Goal: Find specific fact: Find contact information

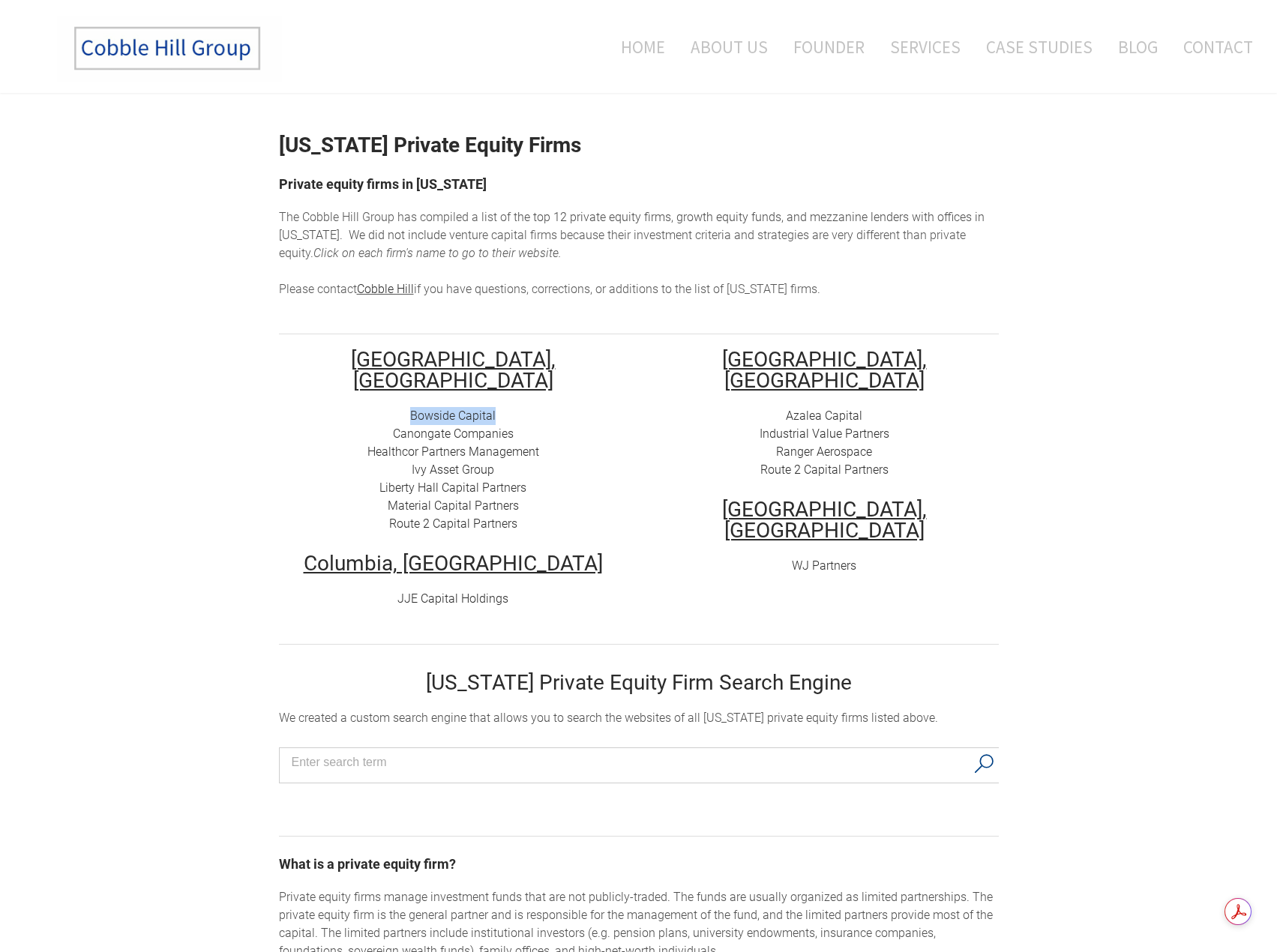
drag, startPoint x: 528, startPoint y: 395, endPoint x: 411, endPoint y: 394, distance: 117.0
click at [411, 407] on div "Bowside Capital Canongate Companies Healthcor Partners Management Ivy Asset Gro…" at bounding box center [453, 470] width 349 height 126
copy link "Bowside Capital"
click at [531, 407] on div "Bowside Capital Canongate Companies Healthcor Partners Management Ivy Asset Gro…" at bounding box center [453, 470] width 349 height 126
drag, startPoint x: 506, startPoint y: 410, endPoint x: 393, endPoint y: 417, distance: 113.2
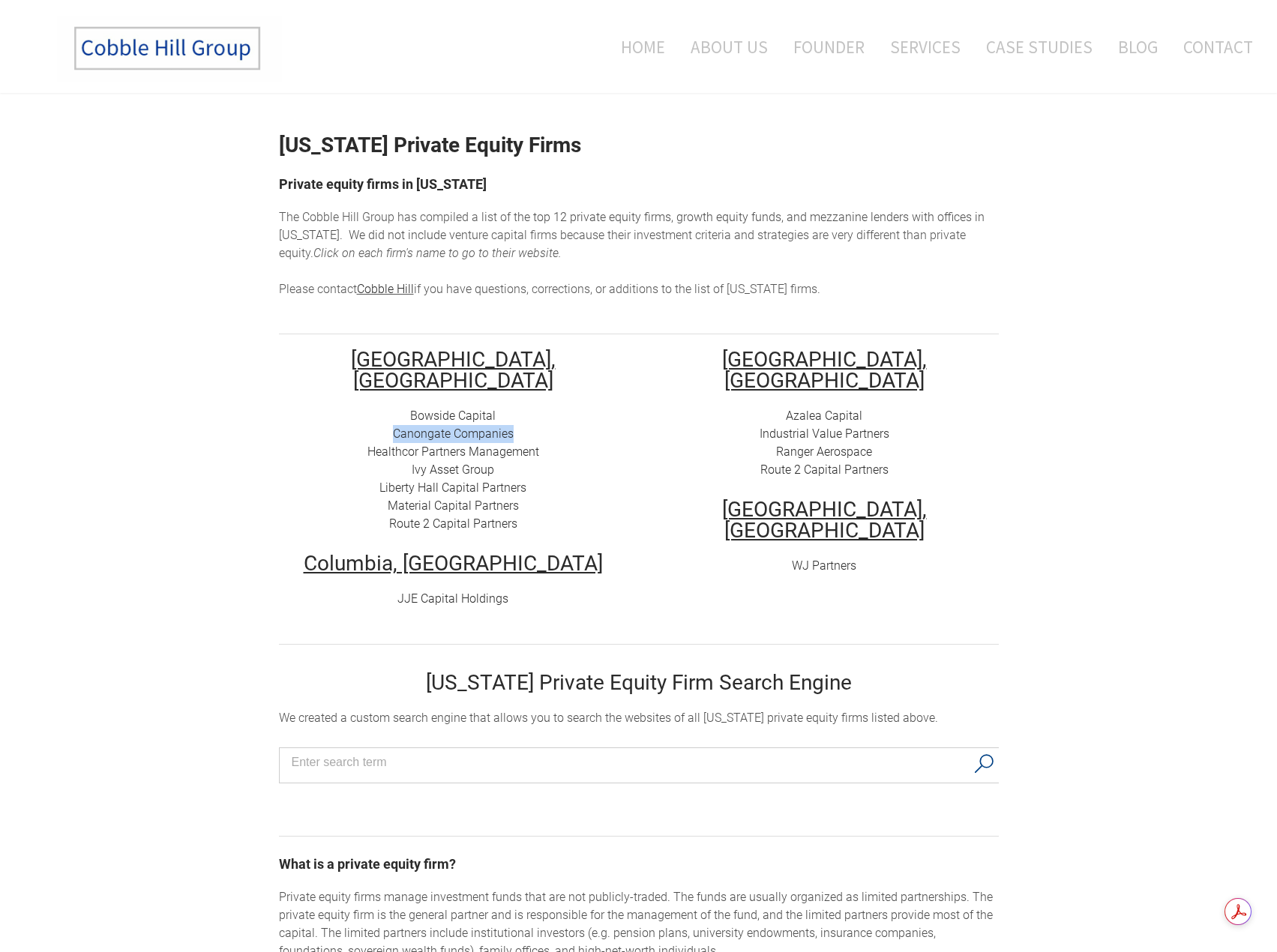
click at [393, 417] on div "Bowside Capital Canongate Companies Healthcor Partners Management Ivy Asset Gro…" at bounding box center [453, 470] width 349 height 126
copy link "Canongate Companies"
click at [511, 440] on div "Bowside Capital Canongate Companies Healthcor Partners Management Ivy Asset Gro…" at bounding box center [453, 470] width 349 height 126
drag, startPoint x: 544, startPoint y: 432, endPoint x: 361, endPoint y: 434, distance: 183.0
click at [361, 434] on div "Bowside Capital Canongate Companies Healthcor Partners Management Ivy Asset Gro…" at bounding box center [453, 470] width 349 height 126
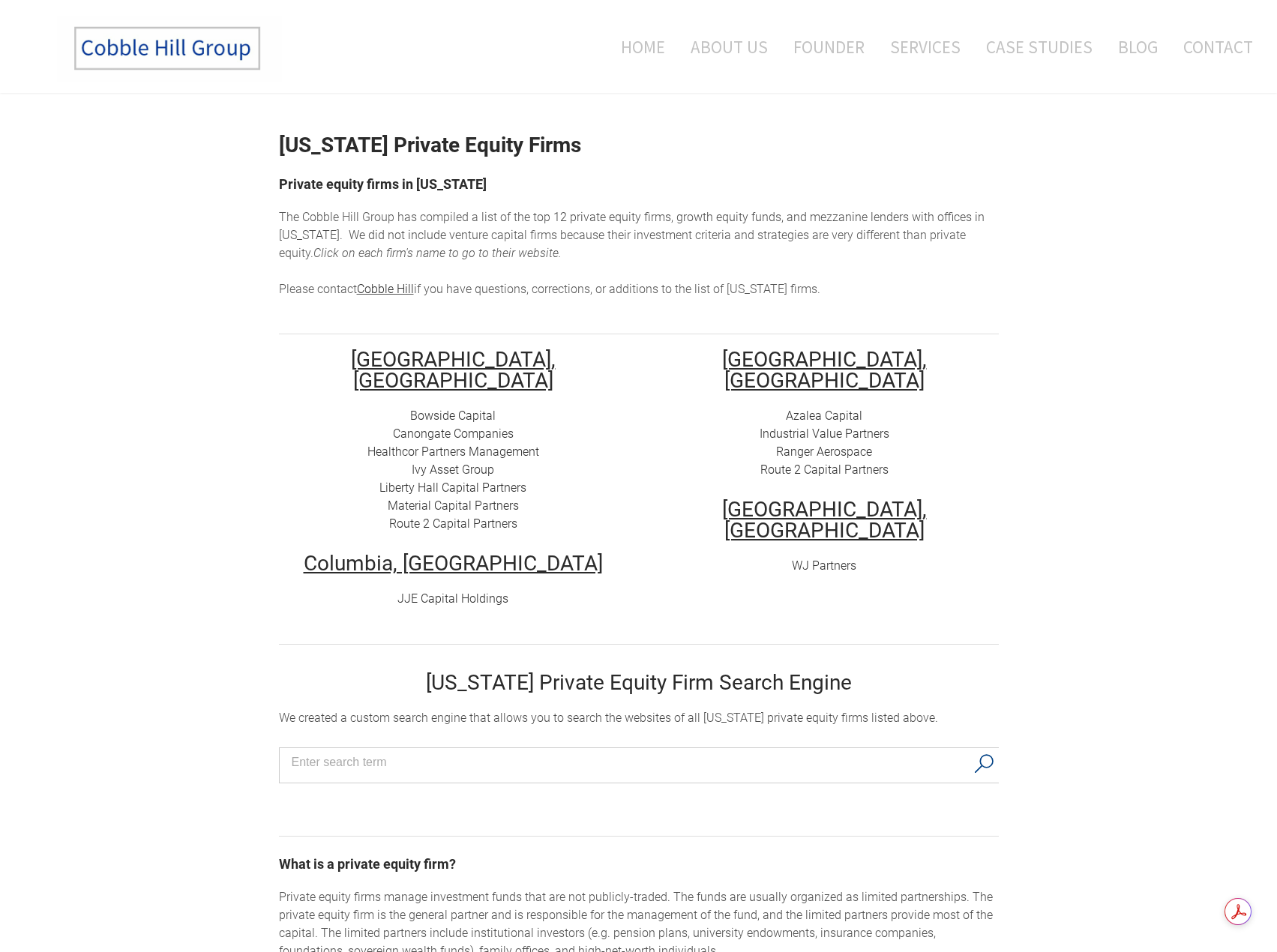
click at [541, 449] on div "Bowside Capital Canongate Companies Healthcor Partners Management Ivy Asset Gro…" at bounding box center [453, 470] width 349 height 126
drag, startPoint x: 527, startPoint y: 450, endPoint x: 449, endPoint y: 451, distance: 78.0
click at [449, 451] on div "Bowside Capital Canongate Companies Healthcor Partners Management Ivy Asset Gro…" at bounding box center [453, 470] width 349 height 126
click at [567, 461] on div "Bowside Capital Canongate Companies Healthcor Partners Management Ivy Asset Gro…" at bounding box center [453, 470] width 349 height 126
drag, startPoint x: 536, startPoint y: 485, endPoint x: 401, endPoint y: 485, distance: 135.0
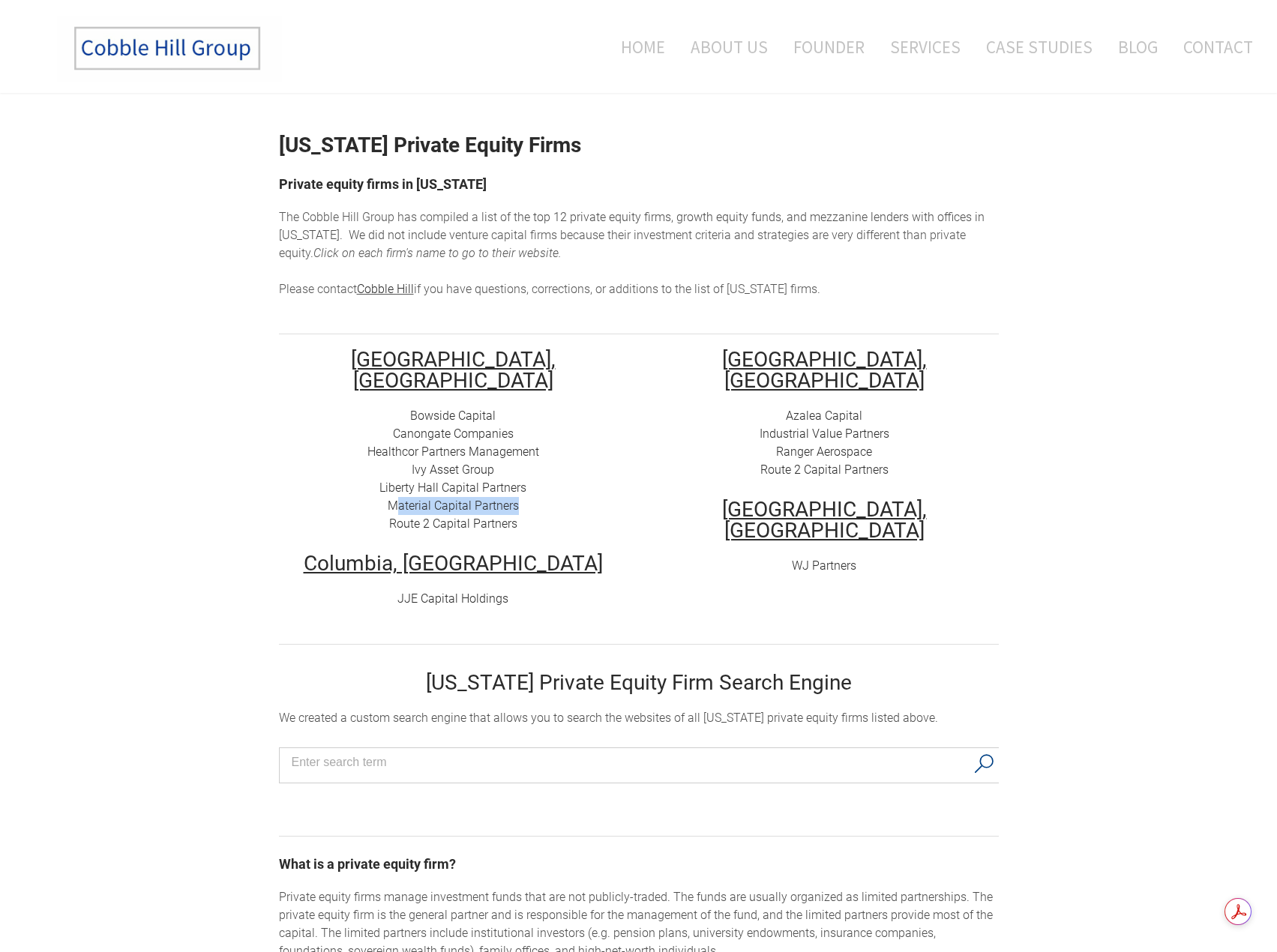
click at [401, 485] on div "Bowside Capital Canongate Companies Healthcor Partners Management Ivy Asset Gro…" at bounding box center [453, 470] width 349 height 126
drag, startPoint x: 531, startPoint y: 504, endPoint x: 392, endPoint y: 503, distance: 139.0
click at [392, 503] on div "Bowside Capital Canongate Companies Healthcor Partners Management Ivy Asset Gro…" at bounding box center [453, 470] width 349 height 126
copy link "Route 2 Capital Partners"
click at [548, 480] on div "Bowside Capital Canongate Companies Healthcor Partners Management Ivy Asset Gro…" at bounding box center [453, 470] width 349 height 126
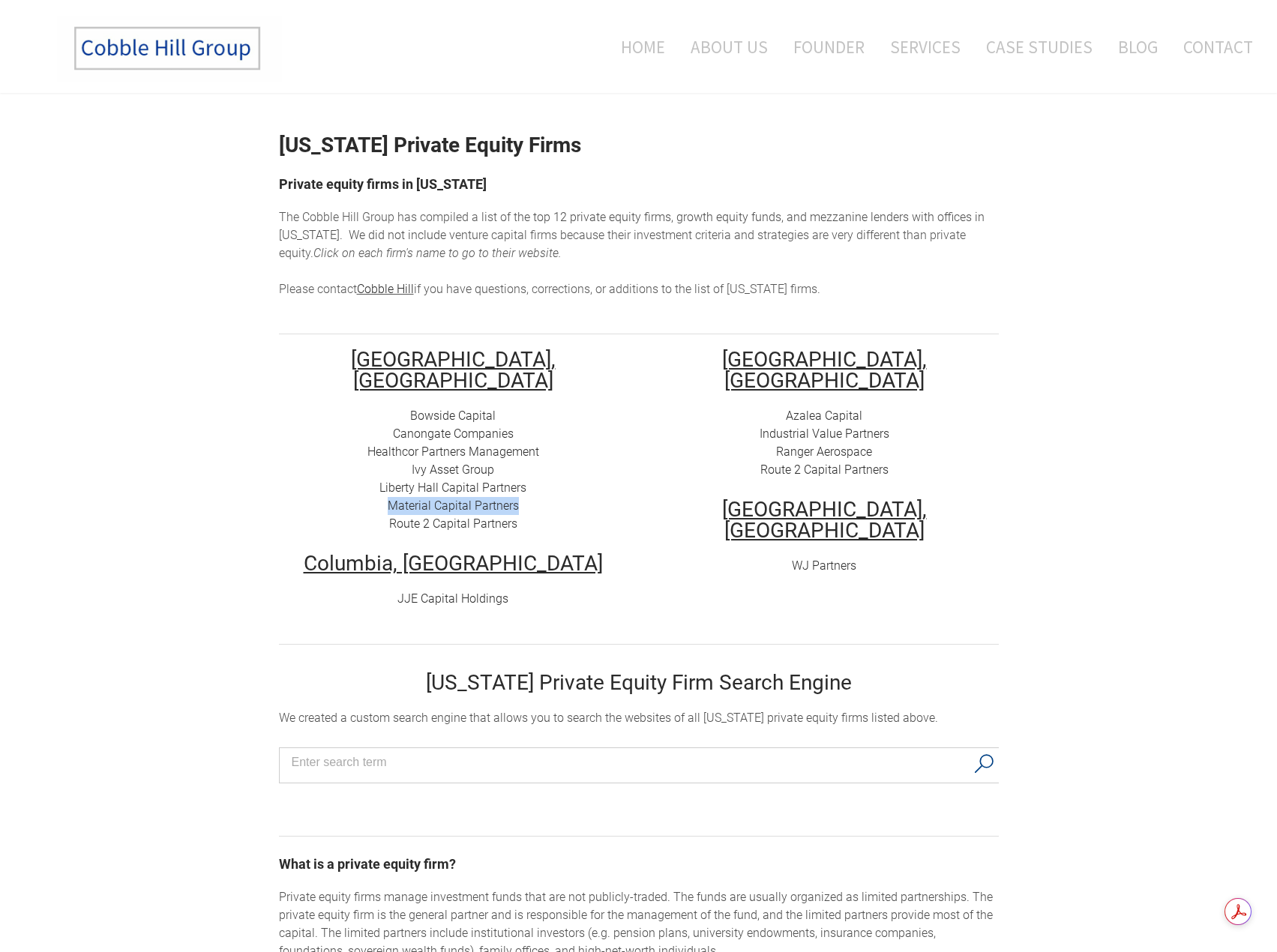
drag, startPoint x: 466, startPoint y: 482, endPoint x: 385, endPoint y: 486, distance: 81.1
click at [385, 486] on div "Bowside Capital Canongate Companies Healthcor Partners Management Ivy Asset Gro…" at bounding box center [453, 470] width 349 height 126
copy link "Material Capital Partners"
